Goal: Use online tool/utility: Utilize a website feature to perform a specific function

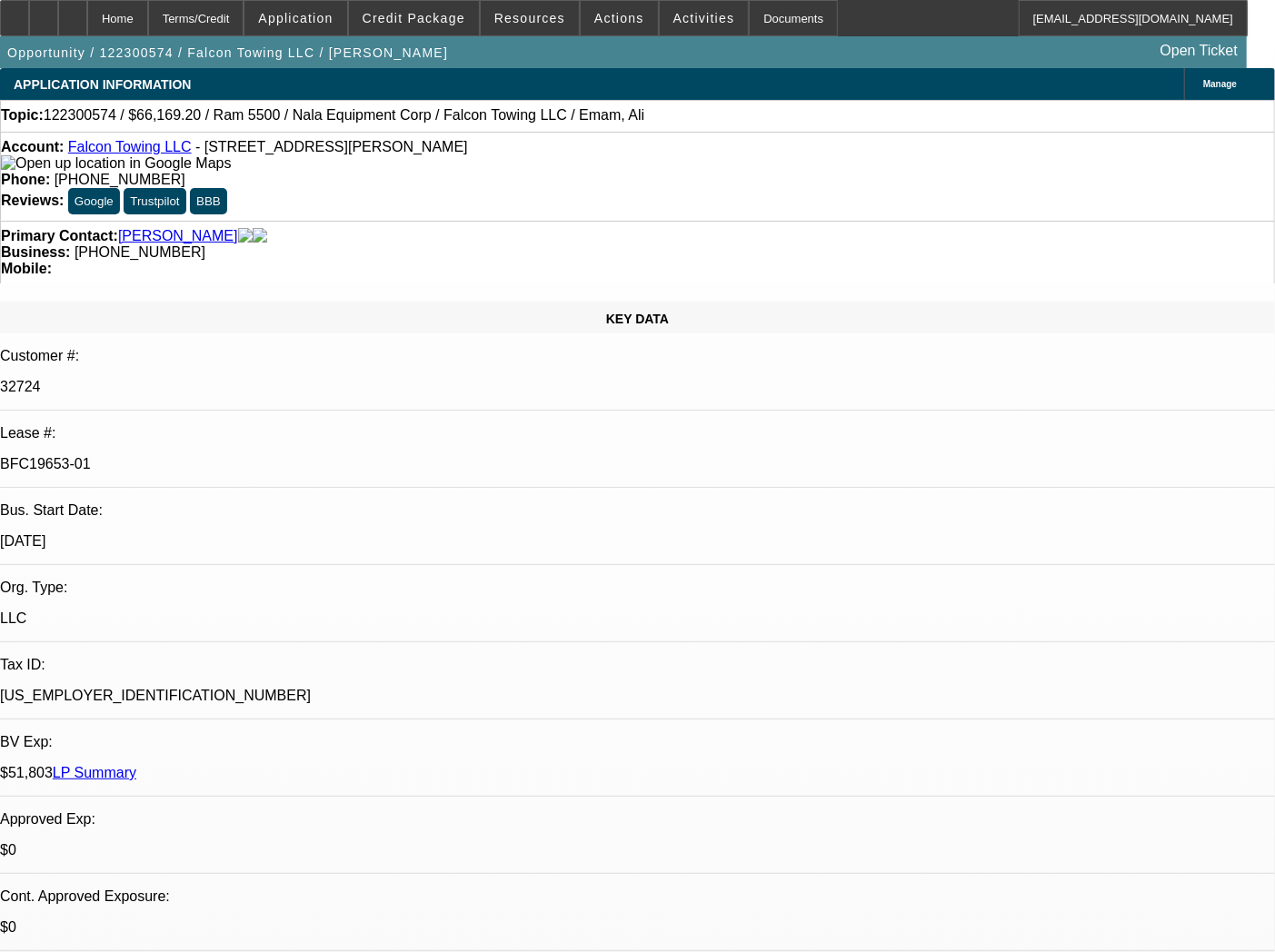
select select "0"
select select "2"
select select "0.1"
select select "4"
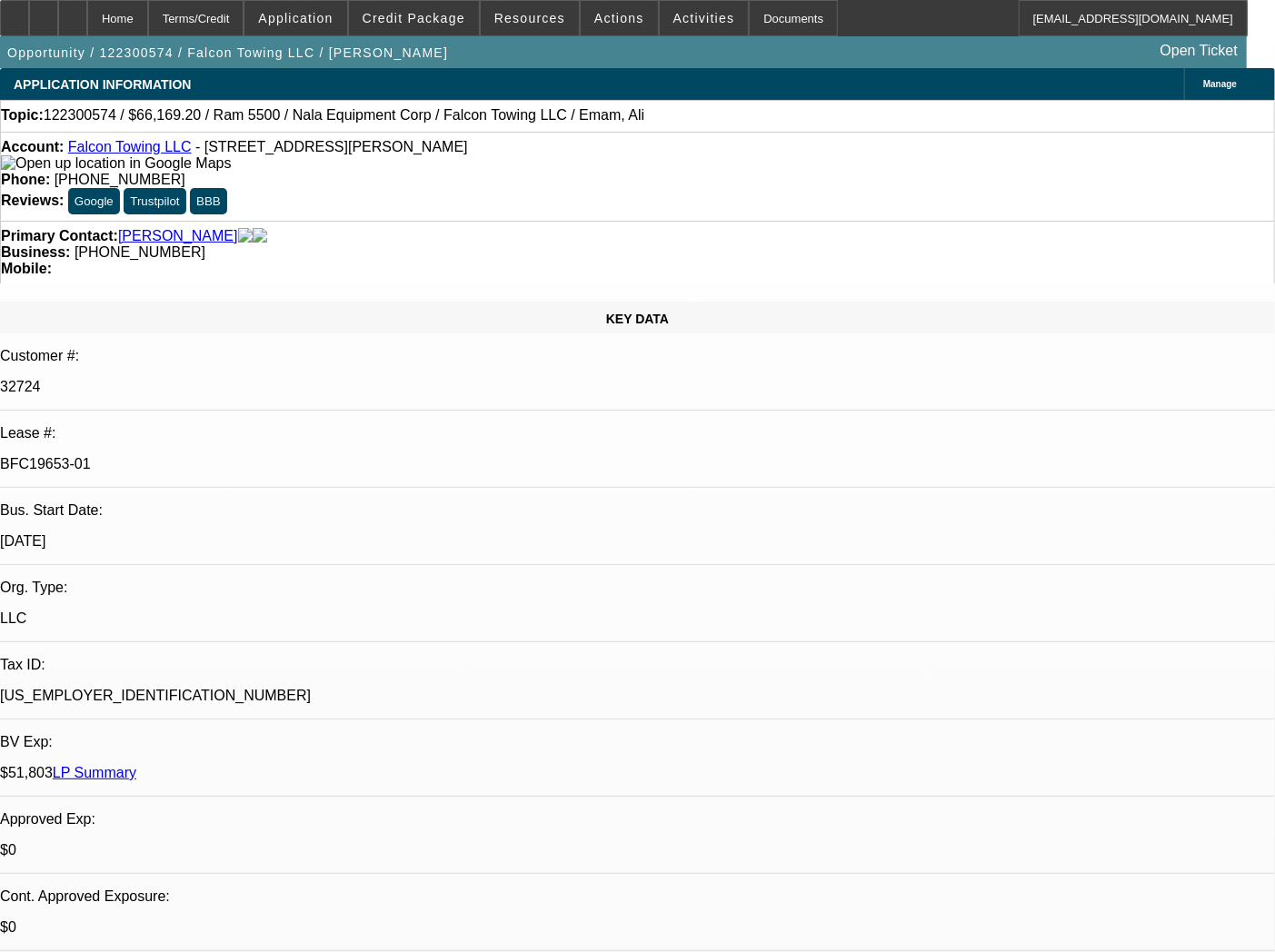
select select "0"
select select "2"
select select "0.1"
select select "4"
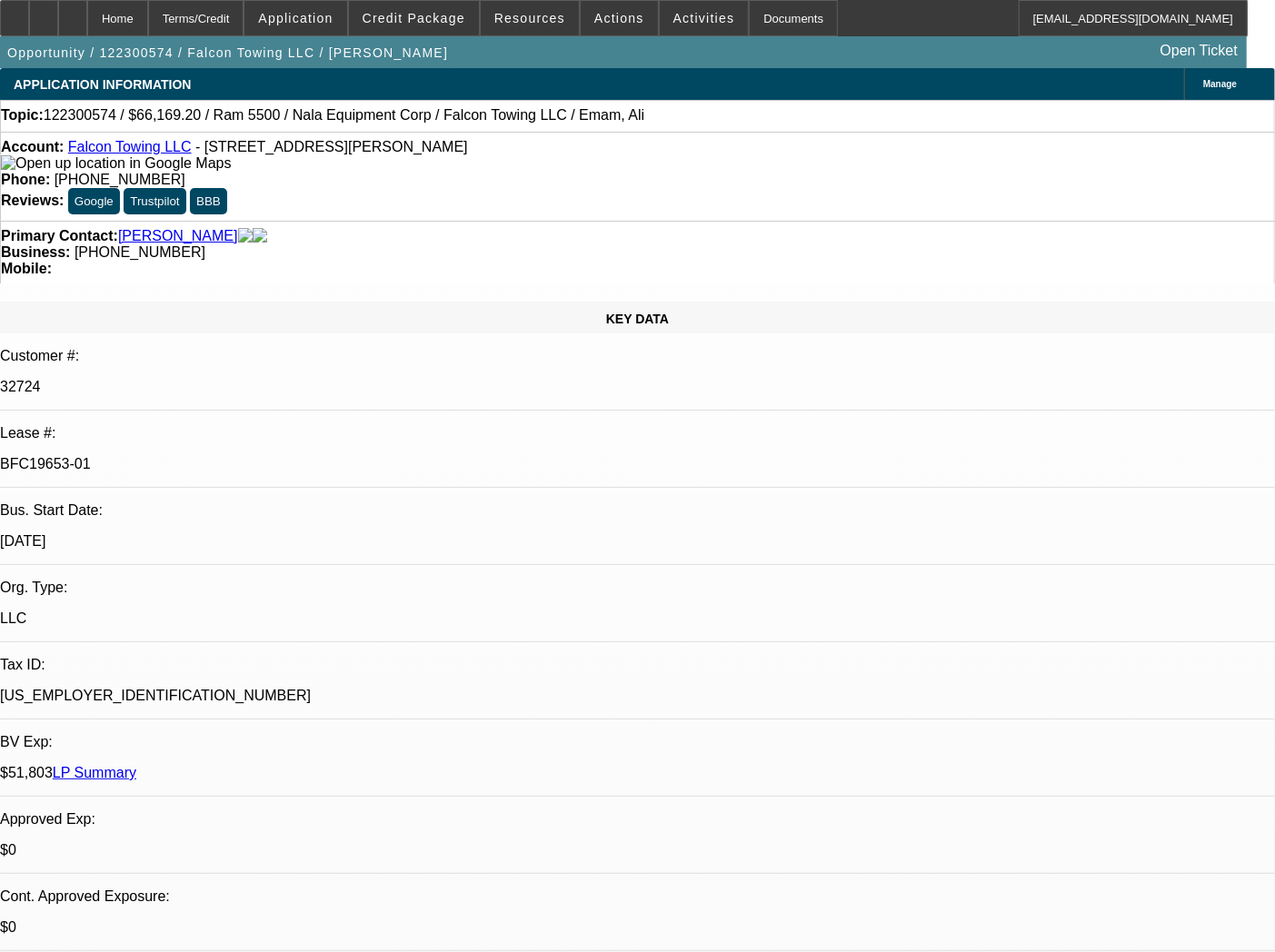
select select "0.2"
select select "2"
select select "0.1"
select select "4"
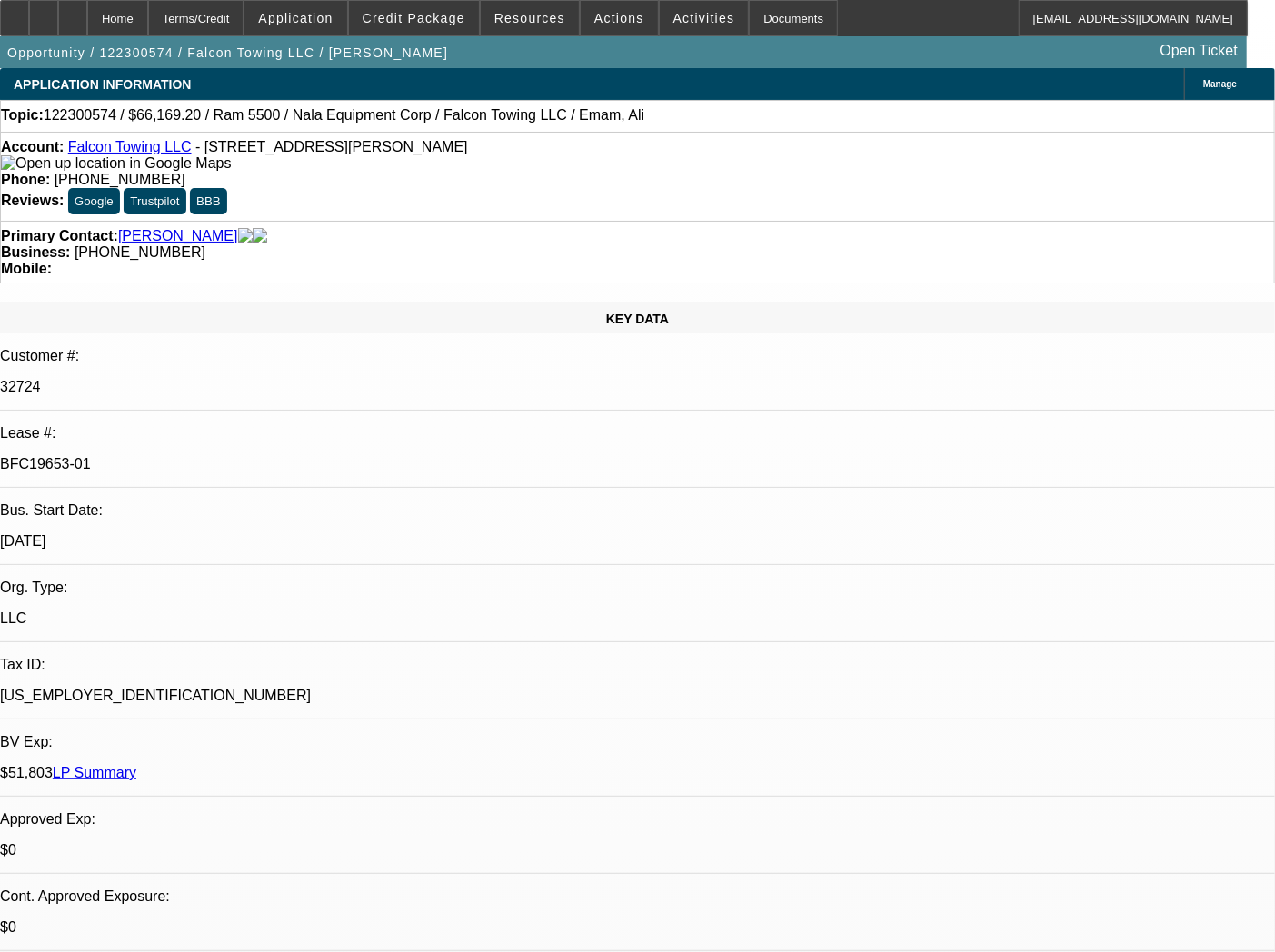
select select "0.2"
select select "2"
select select "0.1"
select select "4"
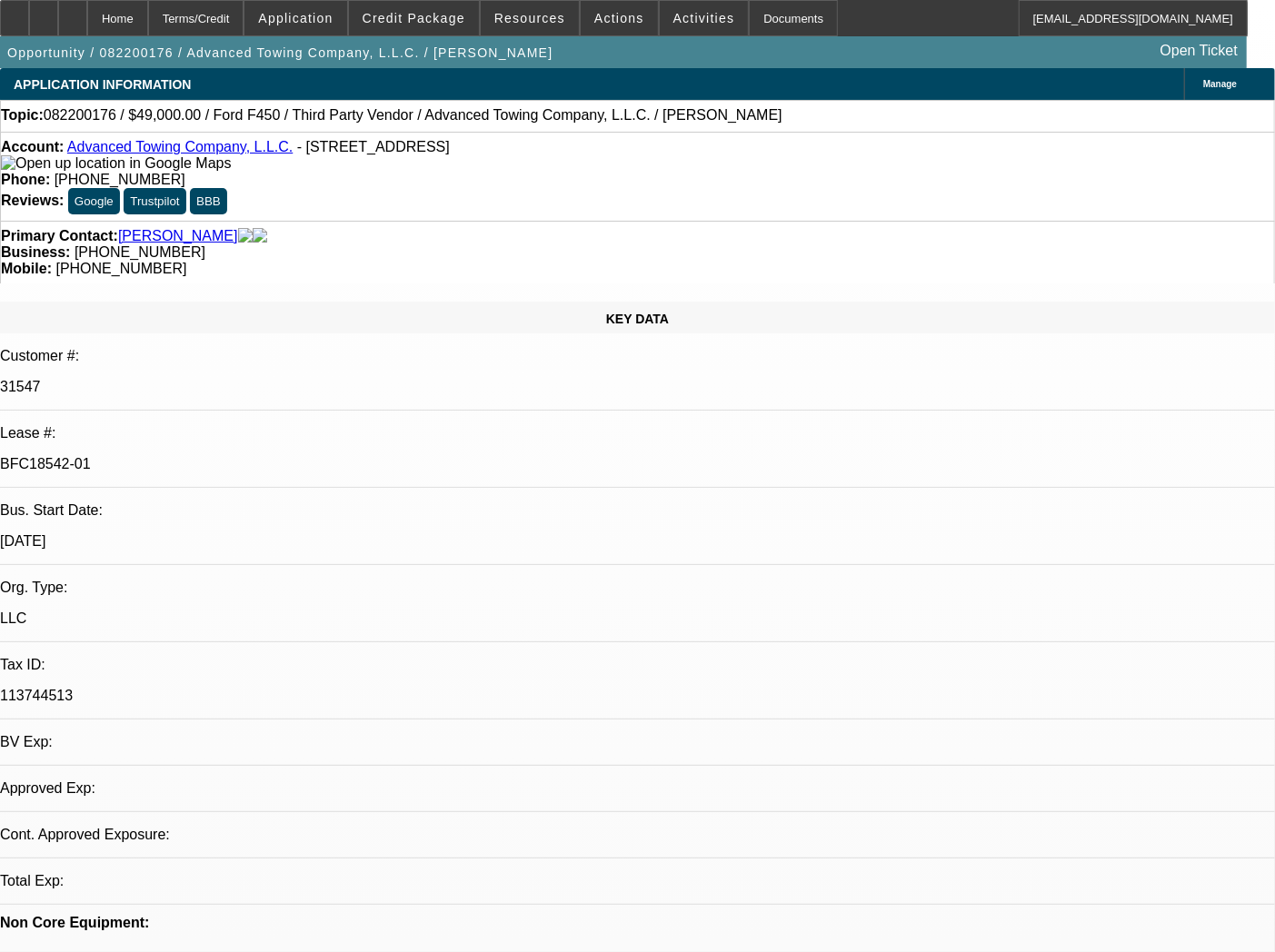
select select "0"
select select "2"
select select "0.1"
select select "4"
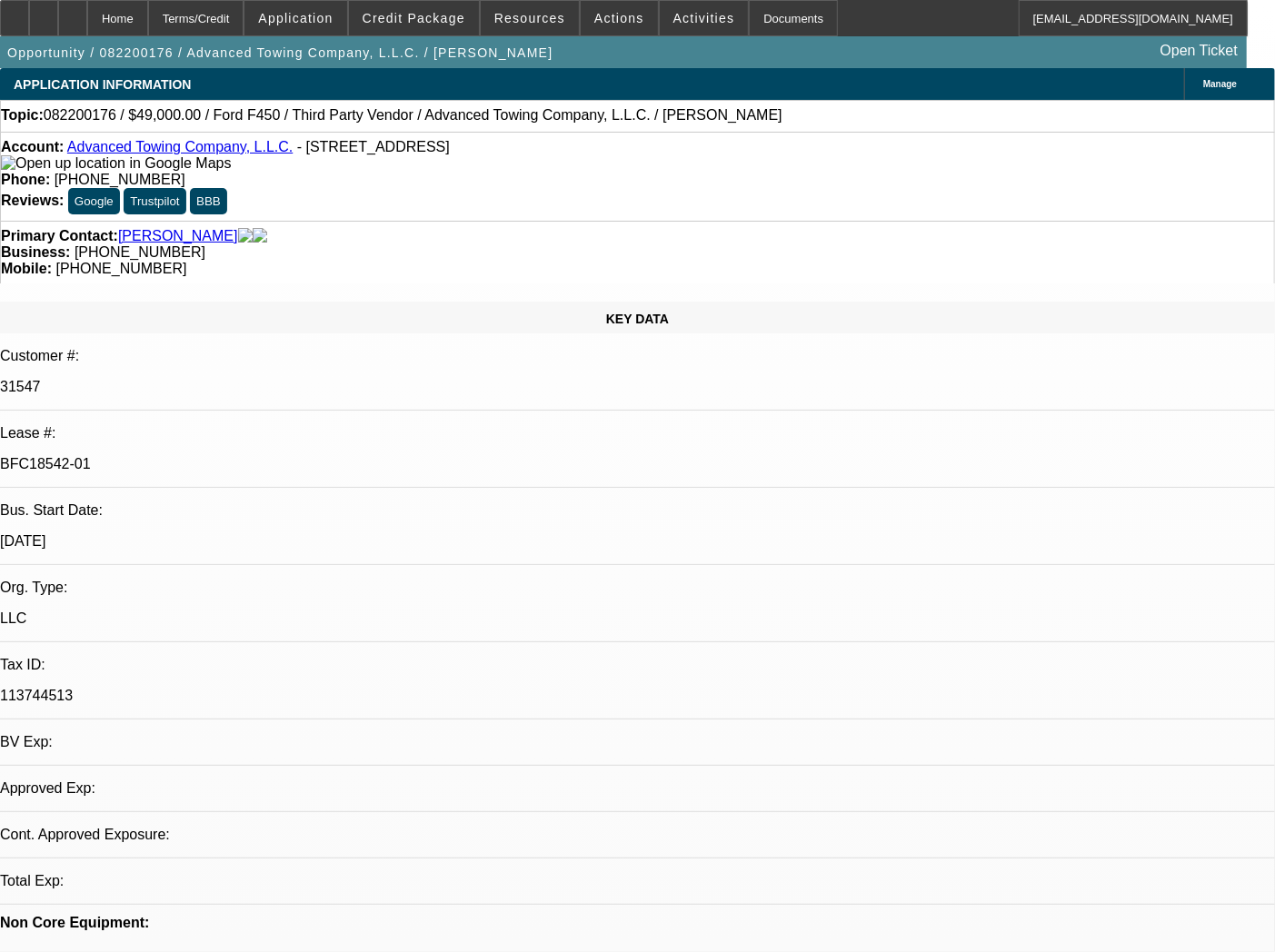
select select "0"
select select "2"
select select "0.1"
select select "4"
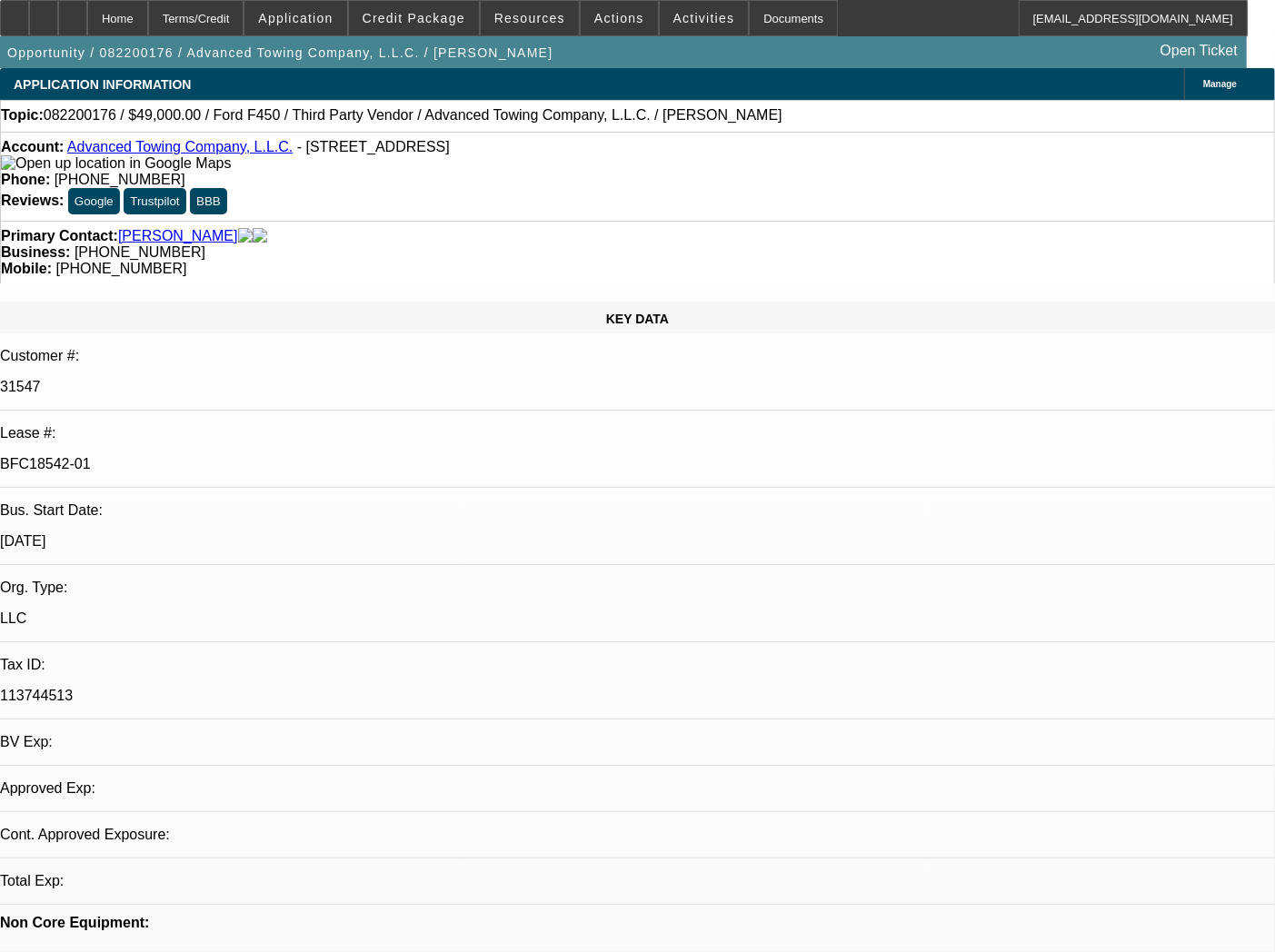
select select "0"
select select "2"
select select "0.1"
select select "4"
